Goal: Information Seeking & Learning: Check status

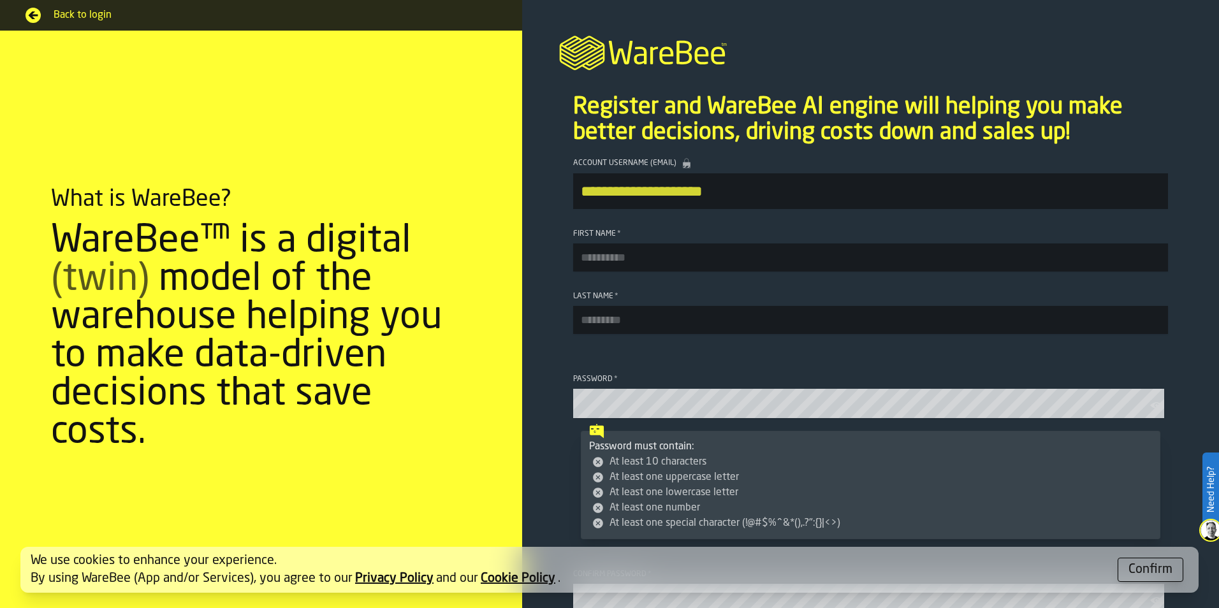
scroll to position [324, 0]
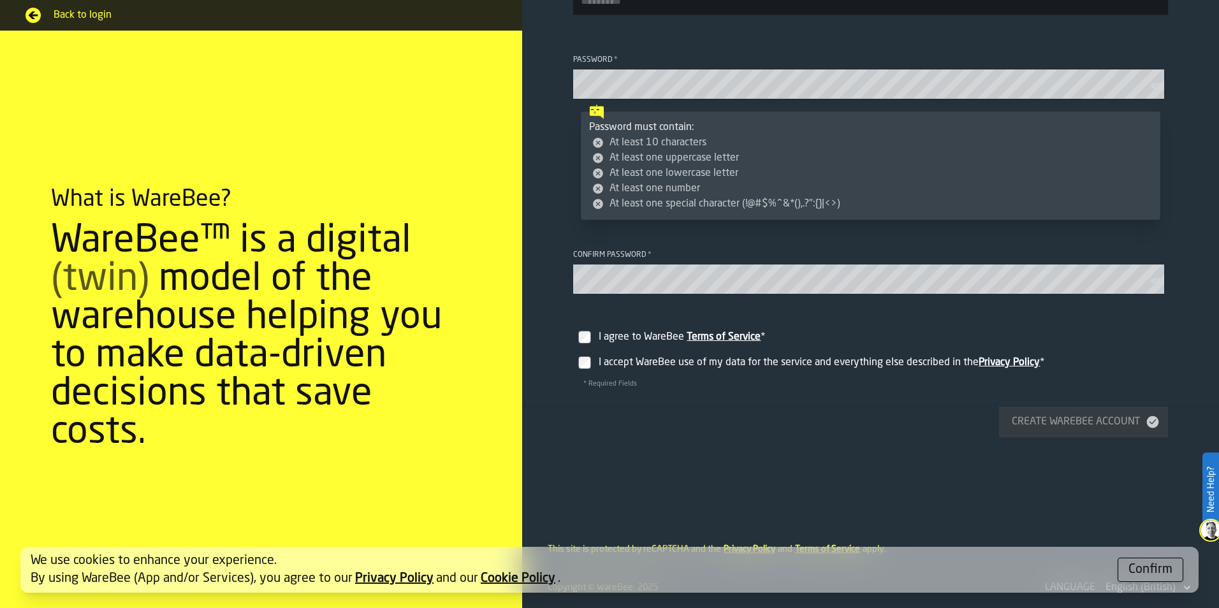
click at [1157, 577] on div "Confirm" at bounding box center [1150, 570] width 44 height 18
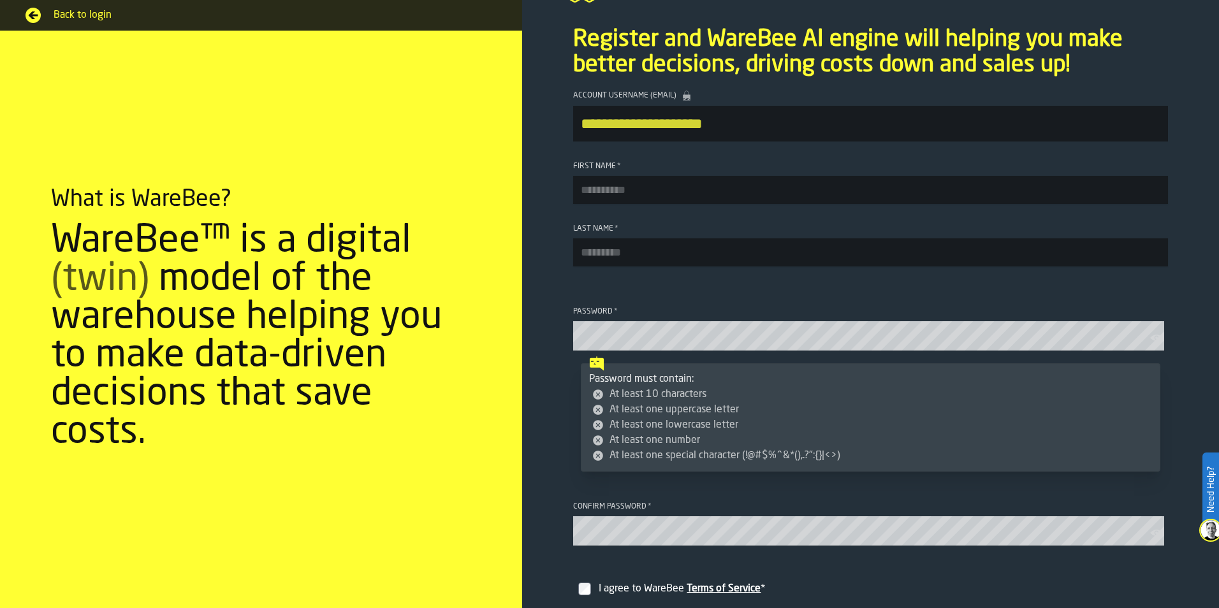
scroll to position [0, 0]
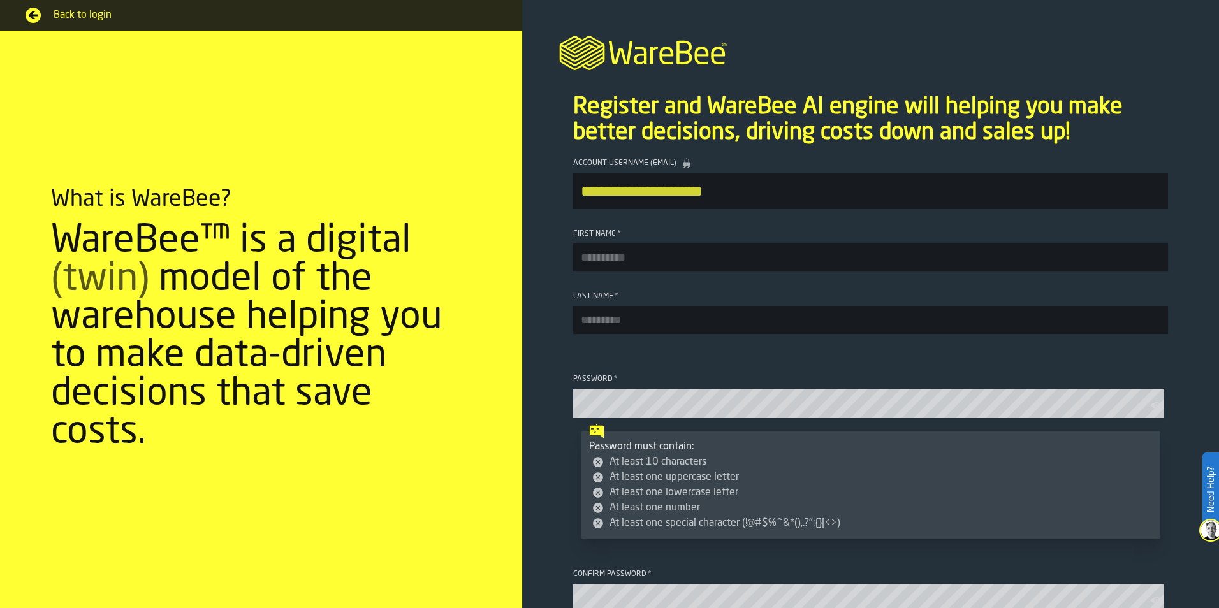
click at [79, 8] on span "Back to login" at bounding box center [275, 15] width 443 height 15
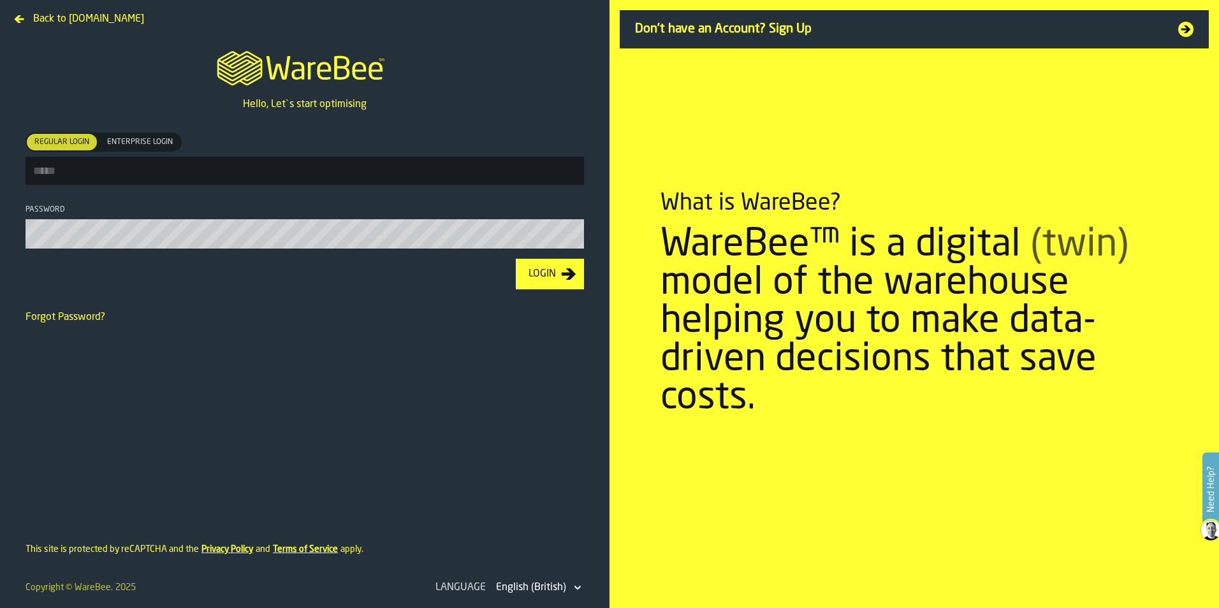
drag, startPoint x: 305, startPoint y: 178, endPoint x: 300, endPoint y: 156, distance: 22.3
click at [304, 177] on input "Regular Login Regular Login Enterprise Login Enterprise Login" at bounding box center [304, 171] width 558 height 28
click at [299, 156] on label "Regular Login Regular Login Enterprise Login Enterprise Login" at bounding box center [304, 159] width 558 height 52
click at [299, 157] on input "Regular Login Regular Login Enterprise Login Enterprise Login" at bounding box center [304, 171] width 558 height 28
drag, startPoint x: 49, startPoint y: 158, endPoint x: 55, endPoint y: 164, distance: 8.1
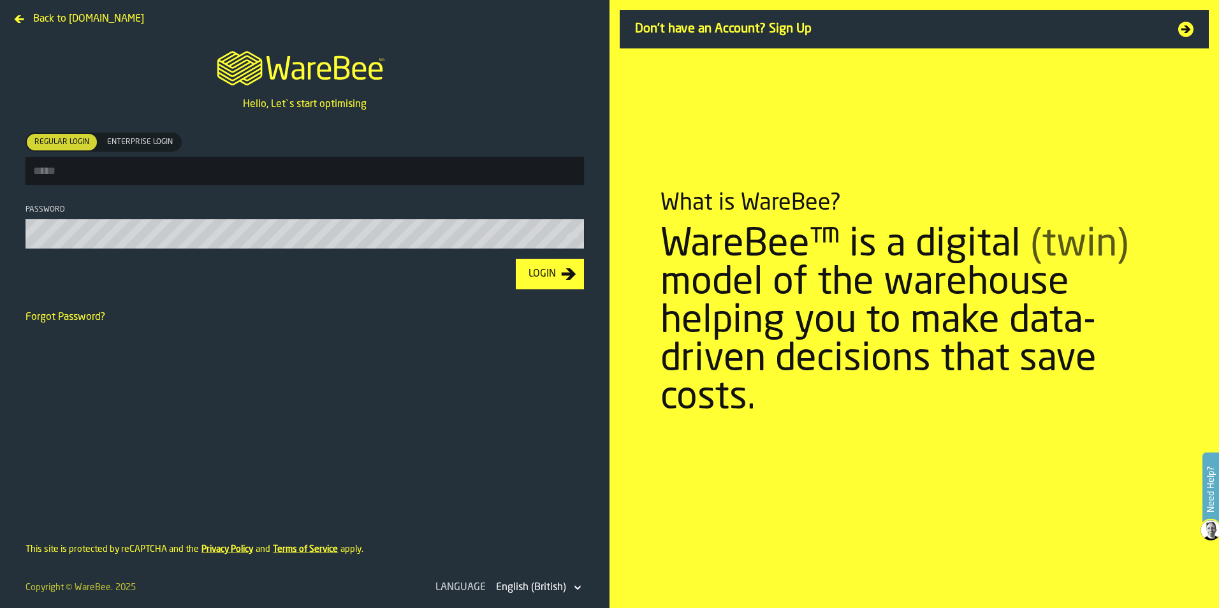
click at [49, 158] on input "Regular Login Regular Login Enterprise Login Enterprise Login" at bounding box center [304, 171] width 558 height 28
type input "**********"
click at [568, 237] on icon "button-toolbar-Password" at bounding box center [572, 235] width 13 height 13
click at [175, 255] on footer "Login" at bounding box center [304, 274] width 579 height 51
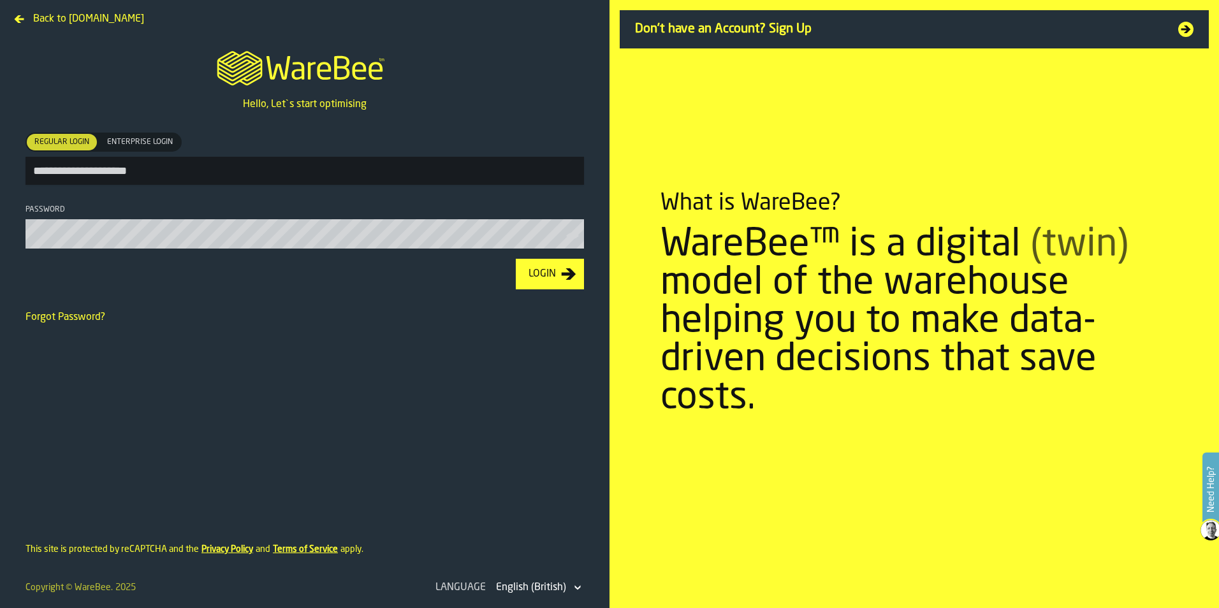
click at [184, 175] on input "**********" at bounding box center [304, 171] width 558 height 28
click at [173, 176] on input "Regular Login Regular Login Enterprise Login Enterprise Login" at bounding box center [304, 171] width 558 height 28
type input "**********"
click at [0, 211] on html "**********" at bounding box center [609, 304] width 1219 height 608
drag, startPoint x: 522, startPoint y: 279, endPoint x: 676, endPoint y: 406, distance: 199.7
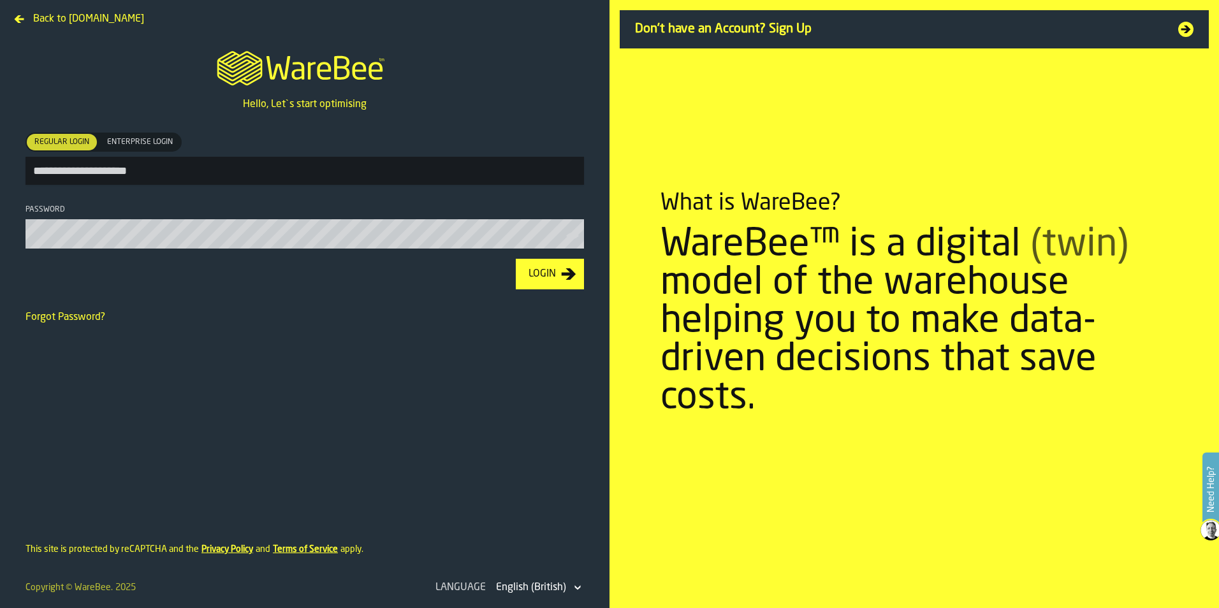
click at [523, 279] on button "Login" at bounding box center [550, 274] width 68 height 31
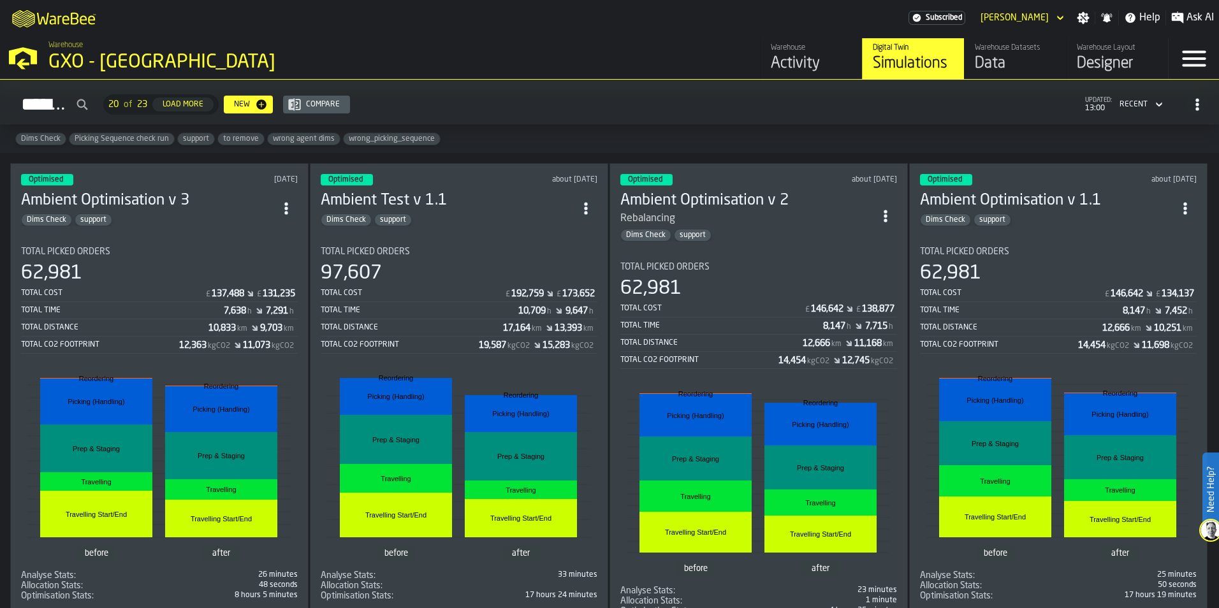
click at [795, 57] on div "Activity" at bounding box center [811, 64] width 81 height 20
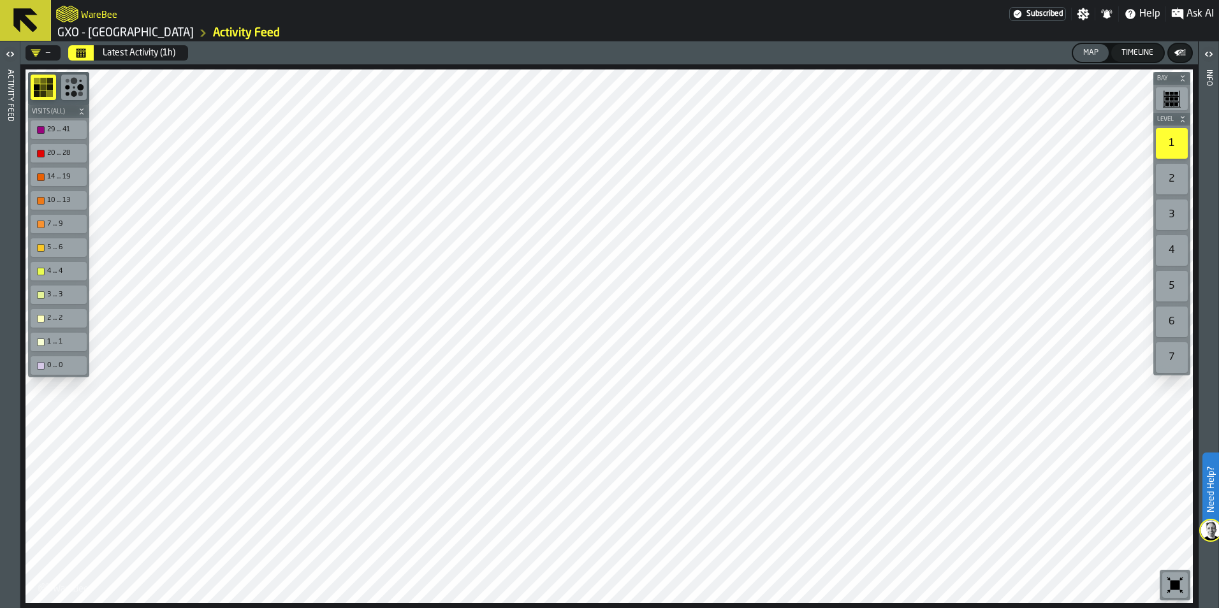
click at [1149, 44] on button "Timeline" at bounding box center [1137, 53] width 52 height 18
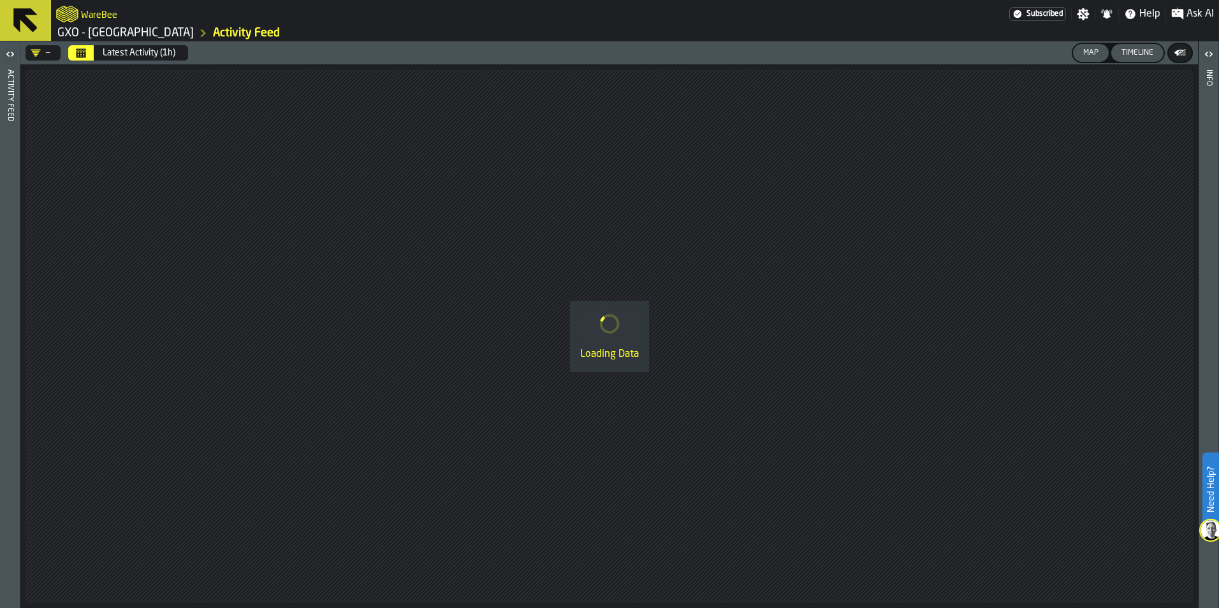
click at [1089, 47] on button "Map" at bounding box center [1091, 53] width 36 height 18
click at [24, 7] on icon at bounding box center [25, 20] width 31 height 31
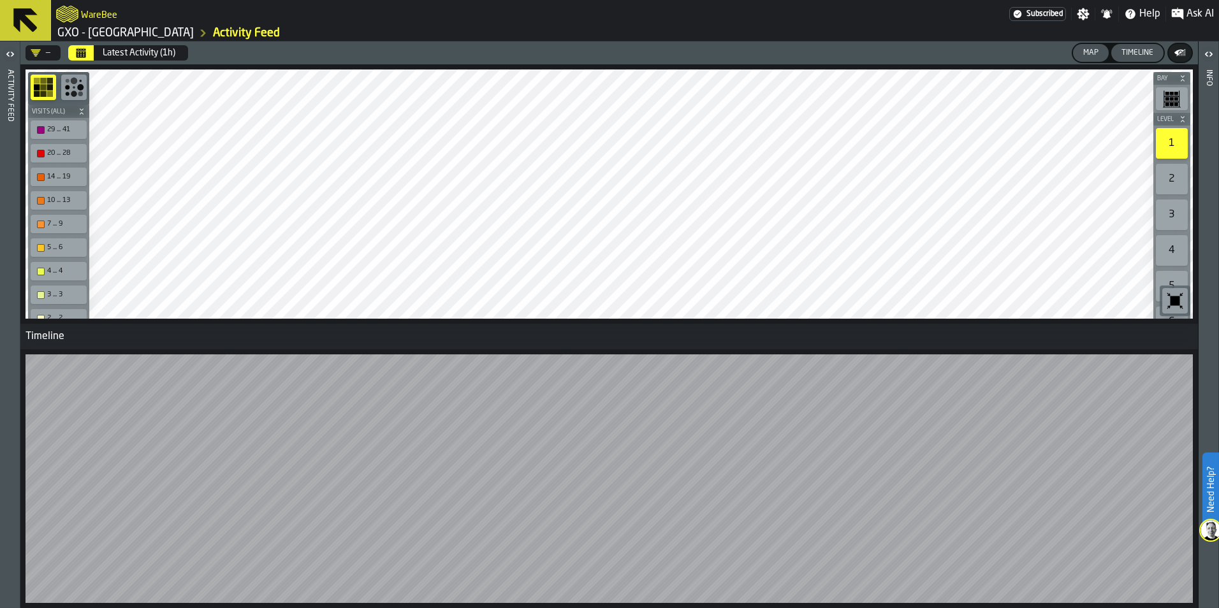
click at [77, 95] on icon "button-toolbar-undefined" at bounding box center [74, 87] width 20 height 20
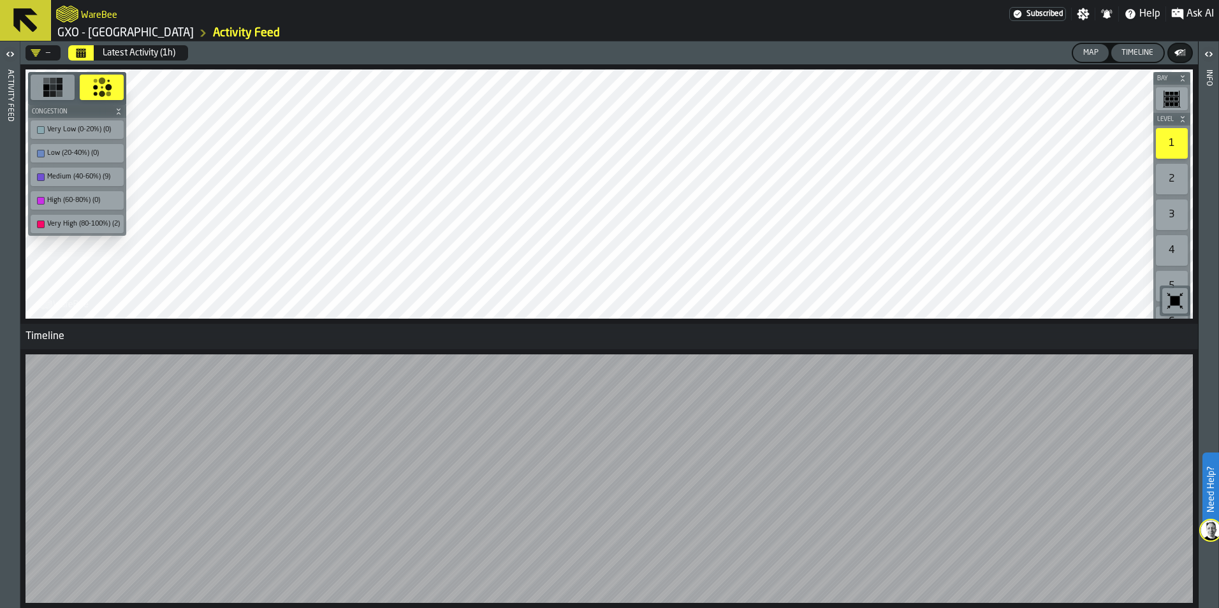
click at [15, 57] on icon "button-toggle-Open" at bounding box center [10, 54] width 15 height 15
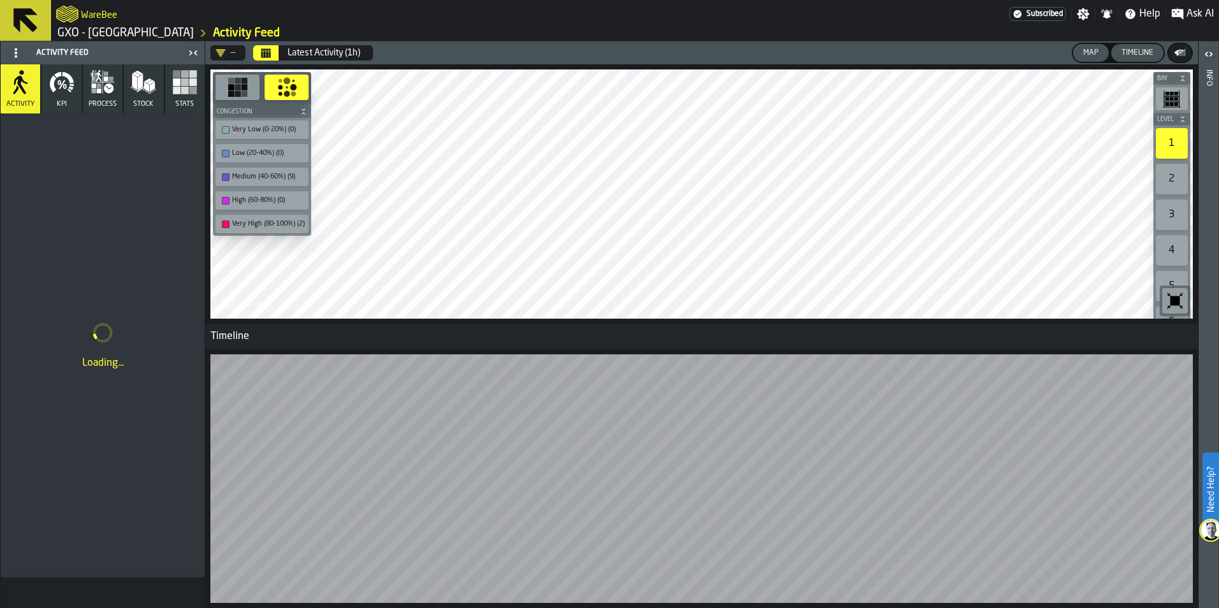
click at [57, 87] on icon "button" at bounding box center [61, 81] width 25 height 25
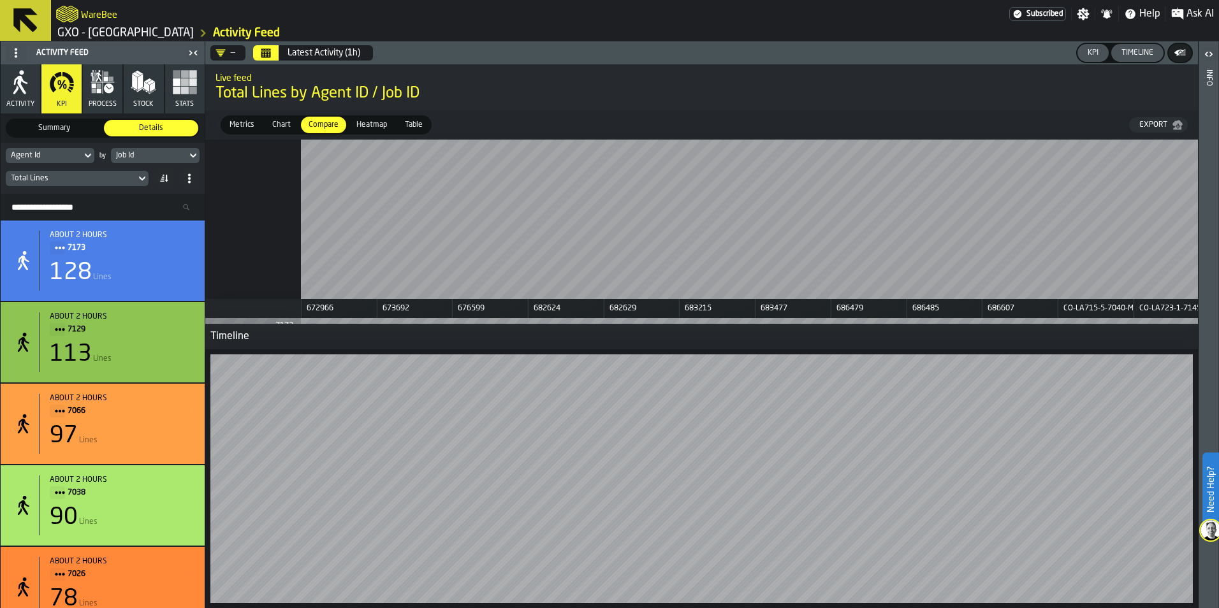
click at [87, 133] on span "Summary" at bounding box center [54, 127] width 89 height 11
